Goal: Answer question/provide support: Share knowledge or assist other users

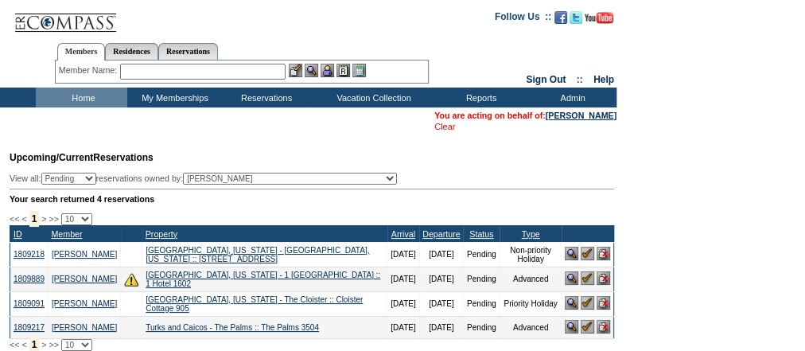
click at [434, 128] on link "Clear" at bounding box center [444, 127] width 21 height 10
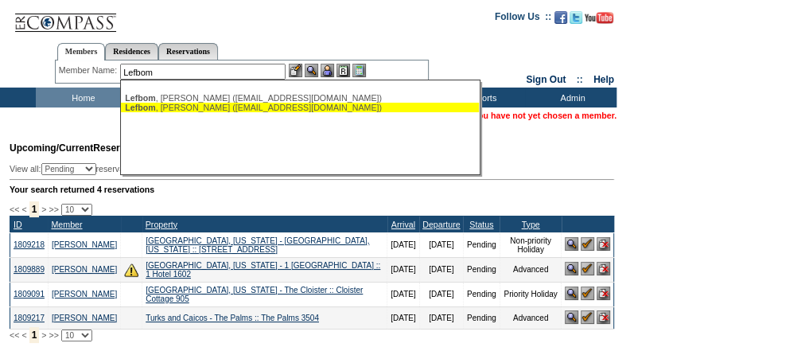
click at [216, 105] on div "Lefbom , William (wlefbom@gmail.com)" at bounding box center [300, 108] width 350 height 10
type input "Lefbom, William (wlefbom@gmail.com)"
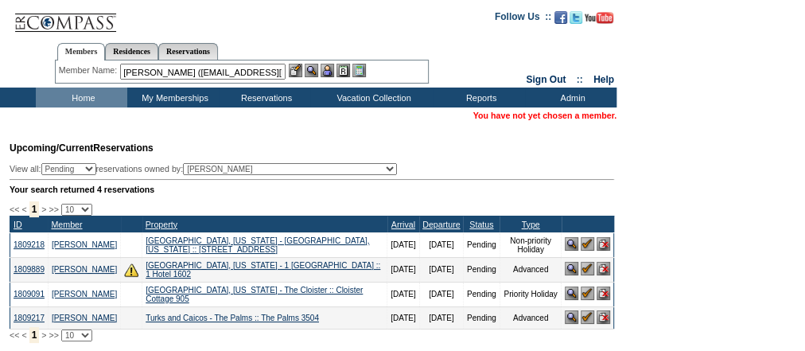
click at [334, 67] on img at bounding box center [327, 71] width 14 height 14
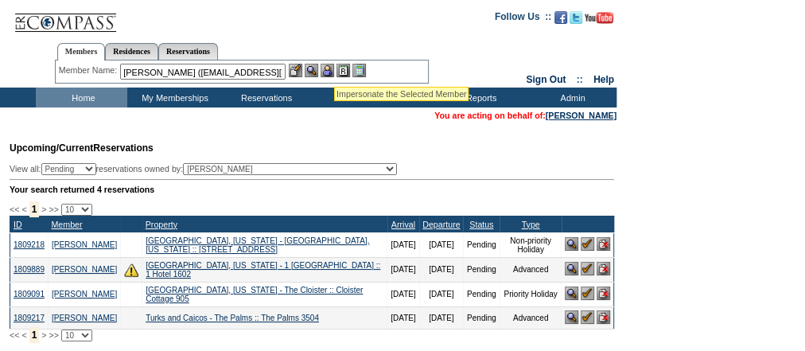
click at [314, 68] on img at bounding box center [312, 71] width 14 height 14
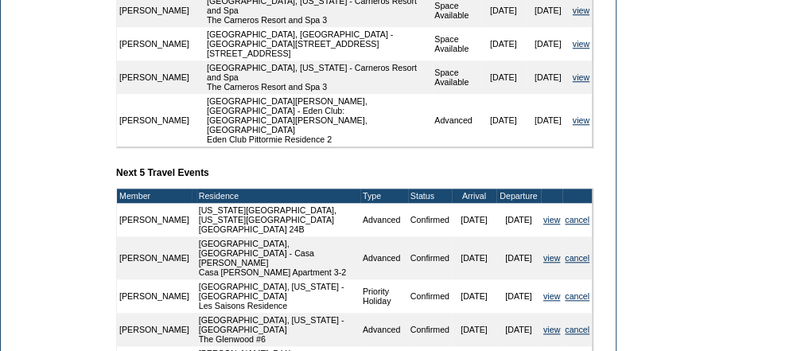
scroll to position [636, 0]
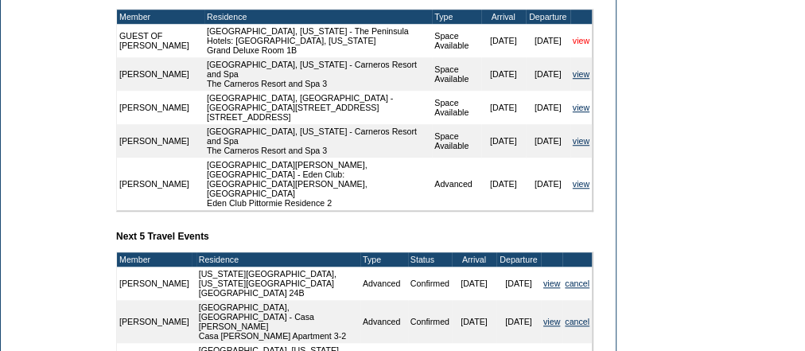
click at [581, 45] on link "view" at bounding box center [580, 41] width 17 height 10
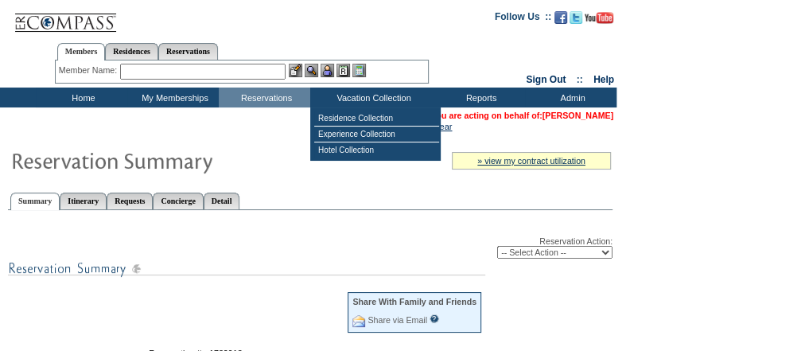
click at [592, 118] on link "[PERSON_NAME]" at bounding box center [577, 116] width 71 height 10
